Goal: Find specific page/section: Find specific page/section

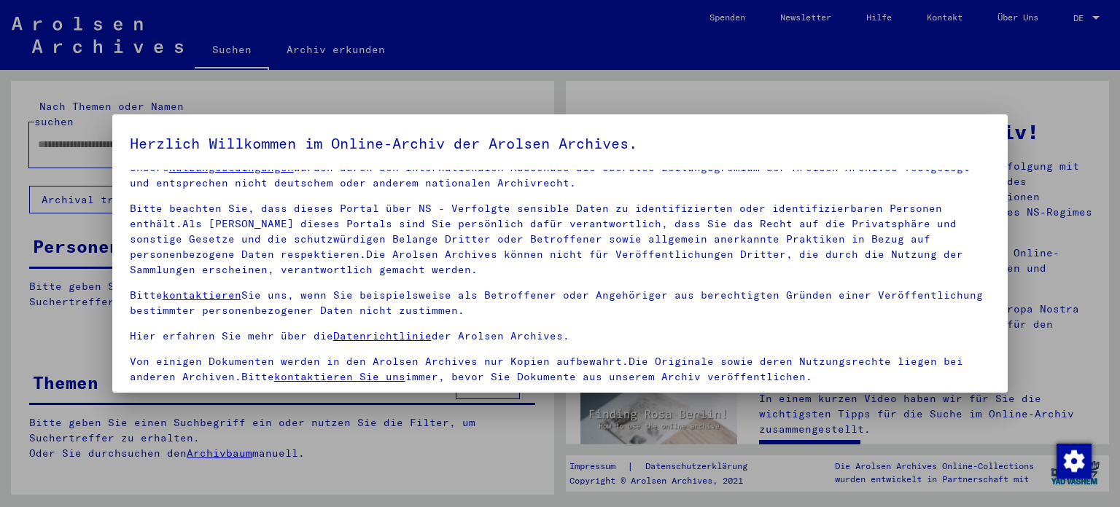
scroll to position [123, 0]
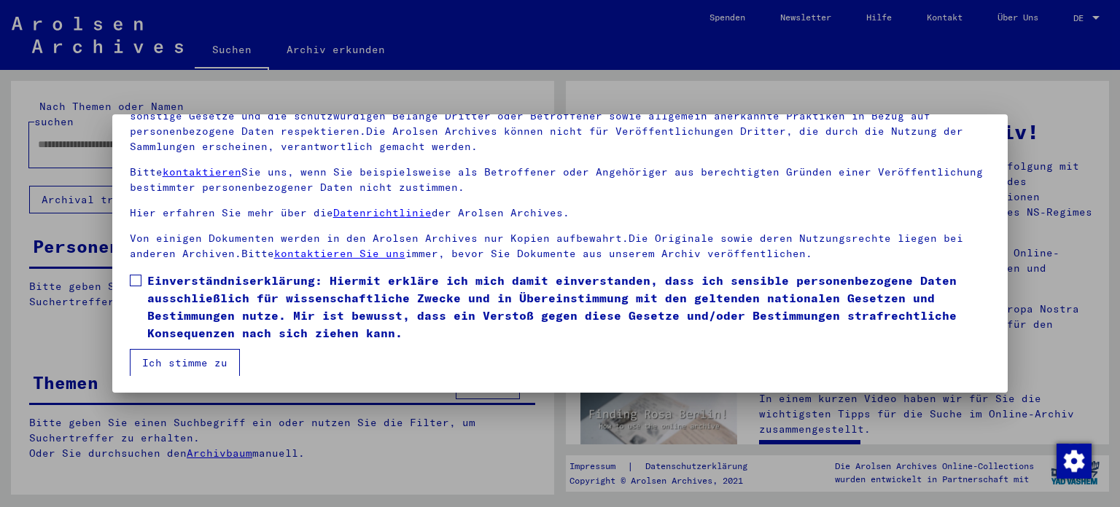
click at [128, 281] on mat-dialog-content "Unsere Nutzungsbedingungen wurden durch den Internationalen Ausschuss als obers…" at bounding box center [560, 211] width 896 height 329
click at [133, 280] on span at bounding box center [136, 281] width 12 height 12
click at [163, 369] on button "Ich stimme zu" at bounding box center [185, 363] width 110 height 28
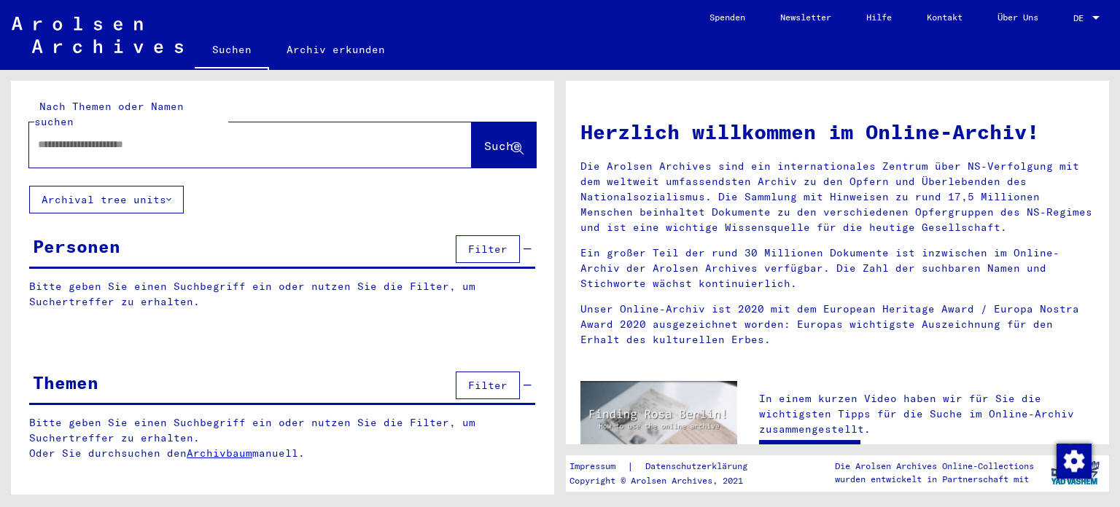
click at [1079, 17] on span "DE" at bounding box center [1081, 18] width 16 height 10
click at [1066, 29] on span "English" at bounding box center [1059, 25] width 36 height 11
click at [143, 137] on input "text" at bounding box center [233, 144] width 390 height 15
click at [90, 36] on img at bounding box center [97, 35] width 171 height 36
